Goal: Find contact information: Find contact information

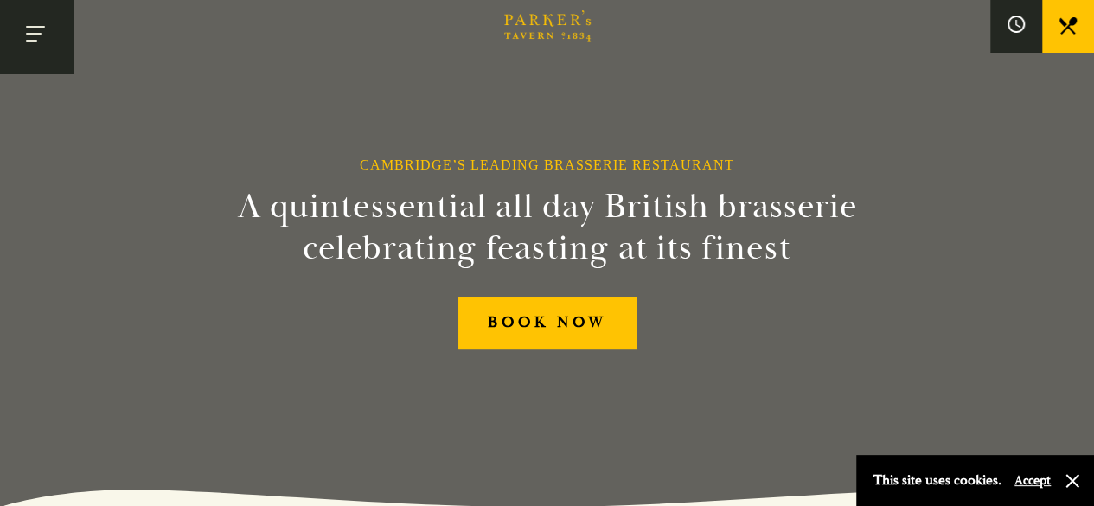
click at [44, 35] on button "Toggle navigation" at bounding box center [36, 36] width 73 height 73
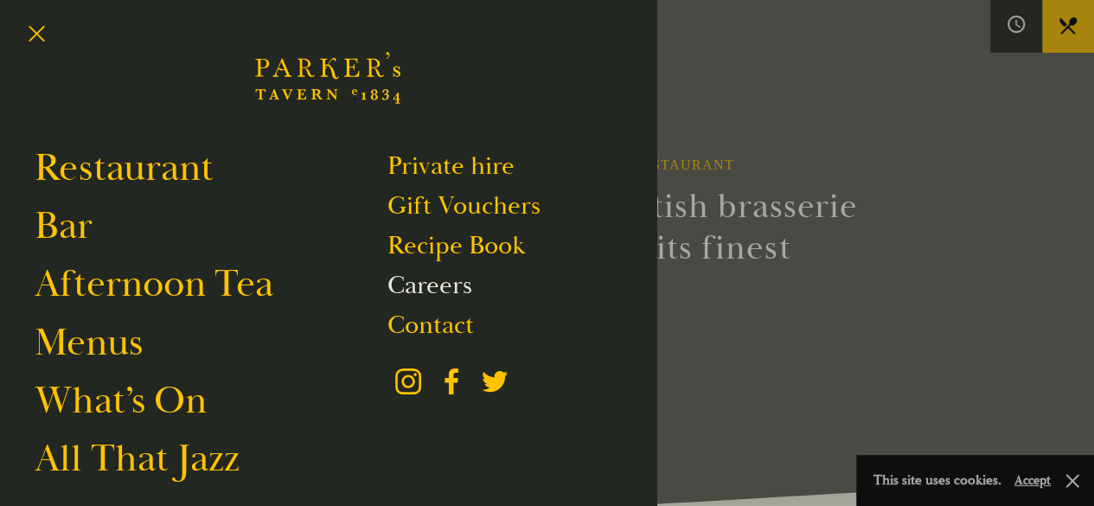
click at [429, 289] on link "Careers" at bounding box center [428, 285] width 85 height 33
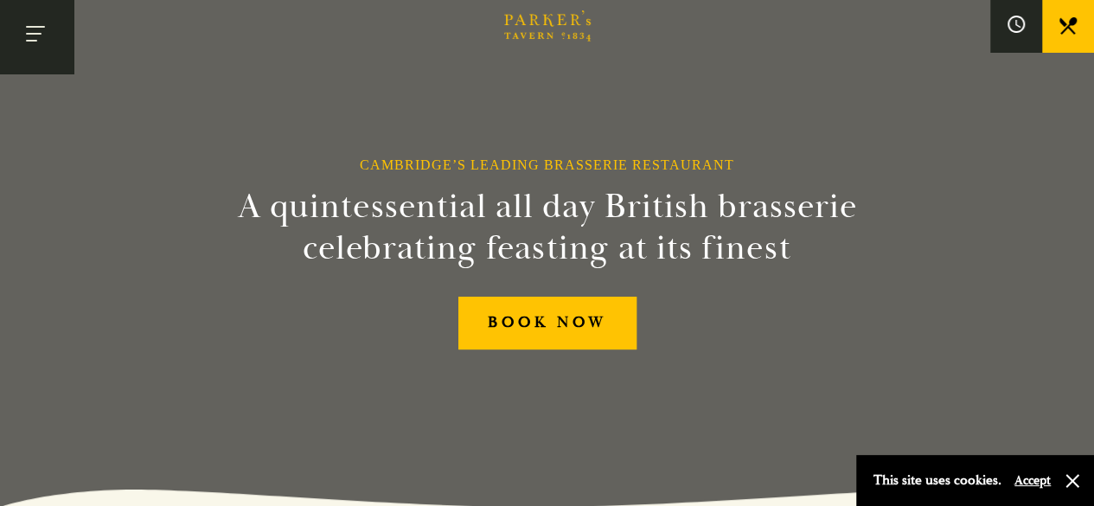
click at [40, 35] on button "Toggle navigation" at bounding box center [36, 36] width 73 height 73
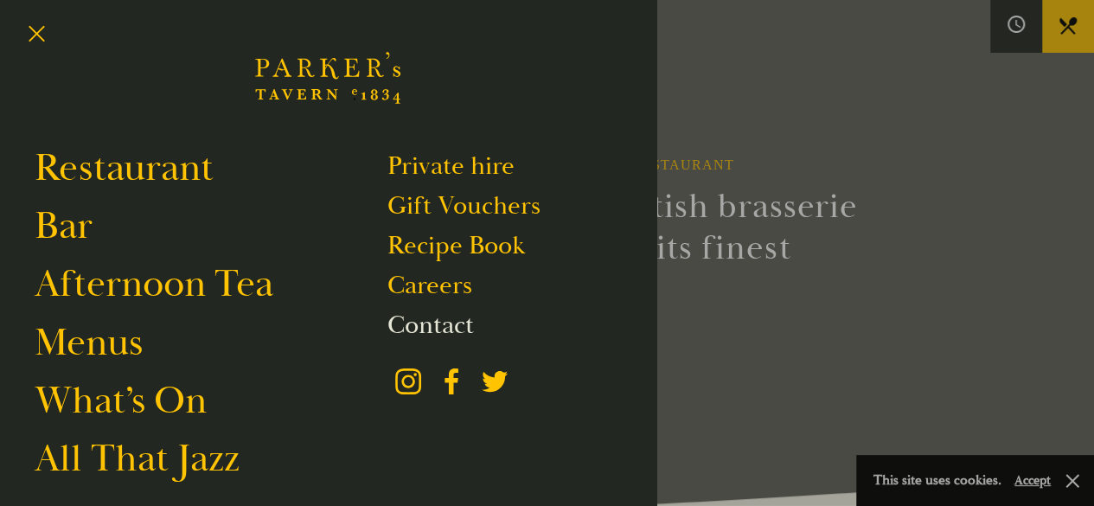
click at [447, 326] on link "Contact" at bounding box center [429, 325] width 86 height 33
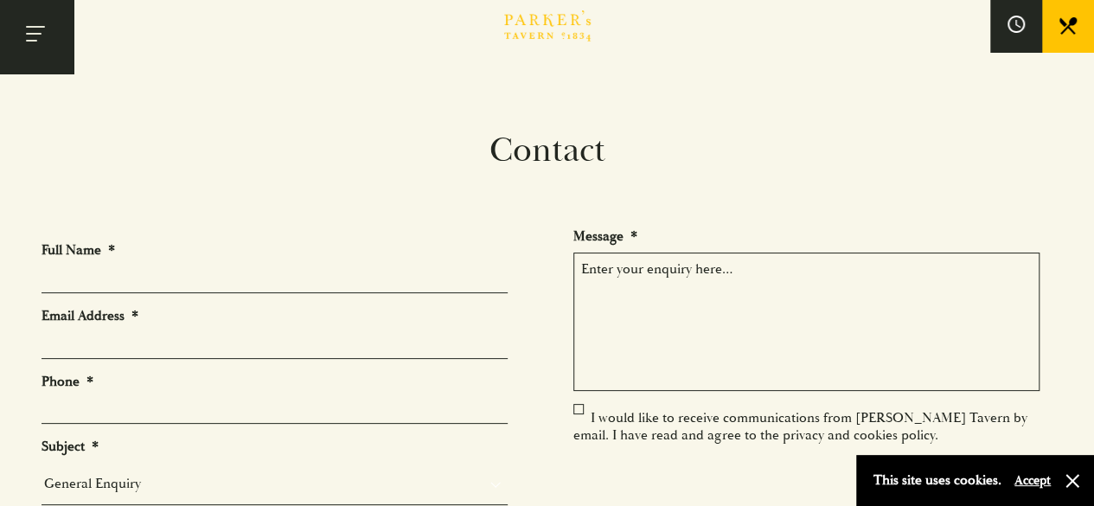
click at [40, 32] on button "Toggle navigation" at bounding box center [36, 36] width 73 height 73
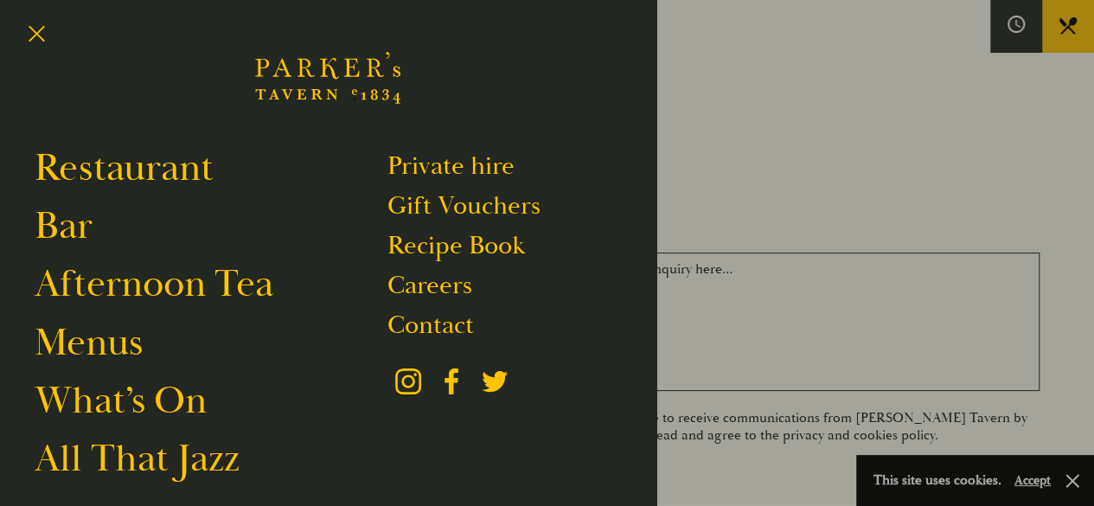
click at [320, 80] on icon "Brasserie Restaurant Cambridge | Parker's Tavern Cambridge Parker's Tavern is a…" at bounding box center [327, 78] width 145 height 104
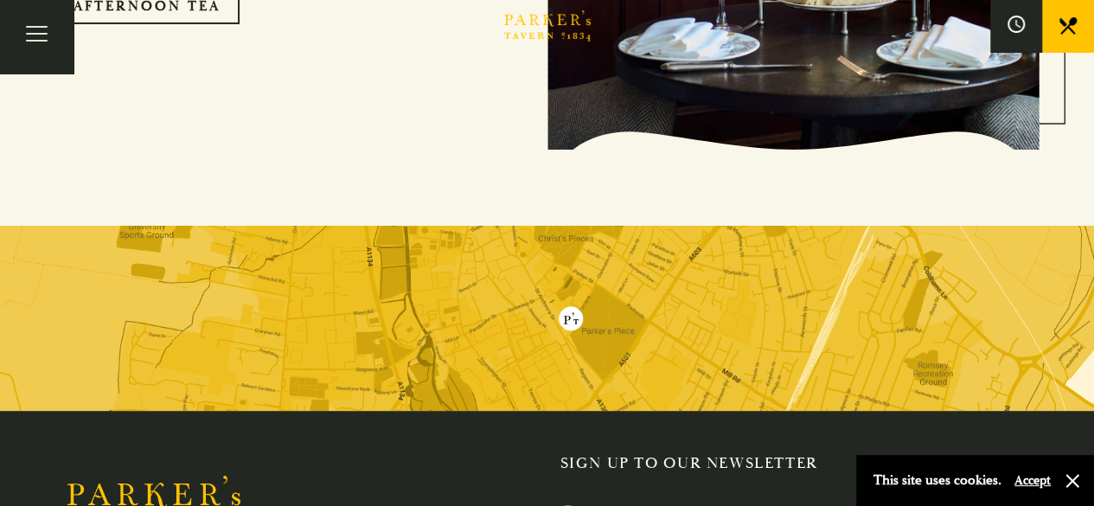
scroll to position [3448, 0]
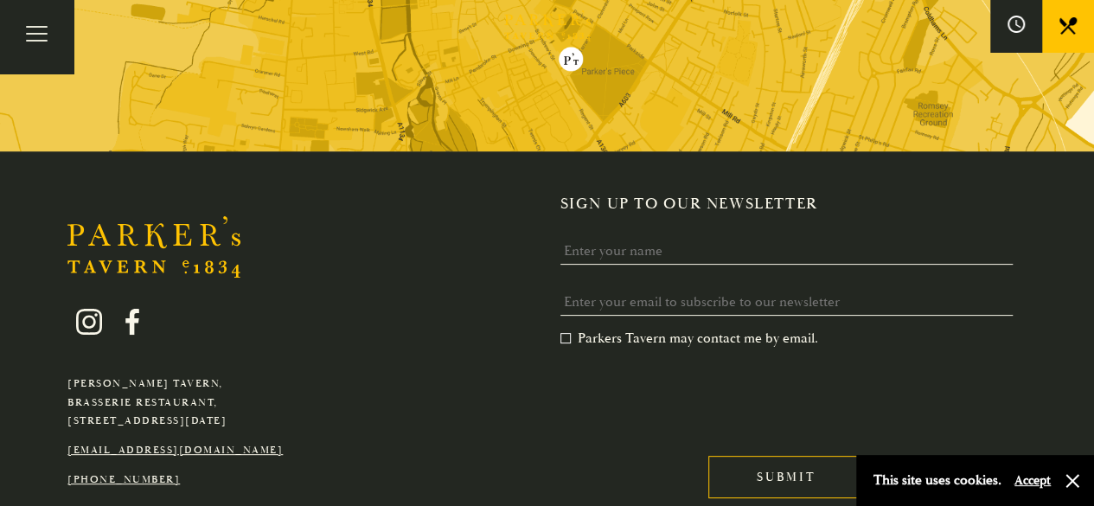
scroll to position [3448, 0]
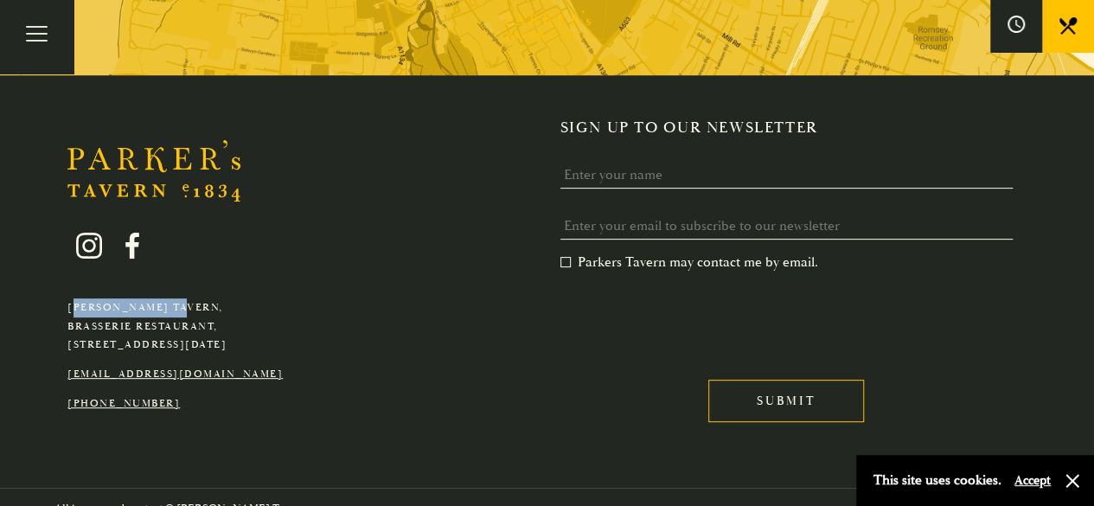
drag, startPoint x: 175, startPoint y: 284, endPoint x: 64, endPoint y: 281, distance: 110.7
click at [64, 281] on div "[PERSON_NAME][GEOGRAPHIC_DATA], [GEOGRAPHIC_DATA], [GEOGRAPHIC_DATA][DATE] [EMA…" at bounding box center [174, 310] width 241 height 206
copy p "[PERSON_NAME] Tavern"
click at [296, 255] on div "[PERSON_NAME][GEOGRAPHIC_DATA], [GEOGRAPHIC_DATA], [GEOGRAPHIC_DATA][DATE] [EMA…" at bounding box center [174, 310] width 241 height 206
click at [138, 233] on icon at bounding box center [132, 246] width 26 height 26
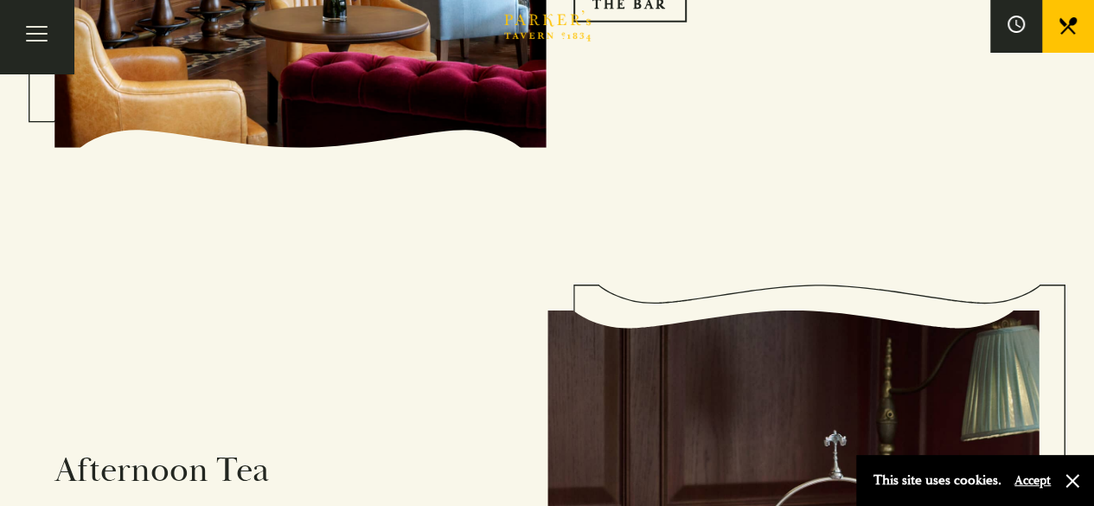
scroll to position [1892, 0]
